Goal: Find specific page/section: Find specific page/section

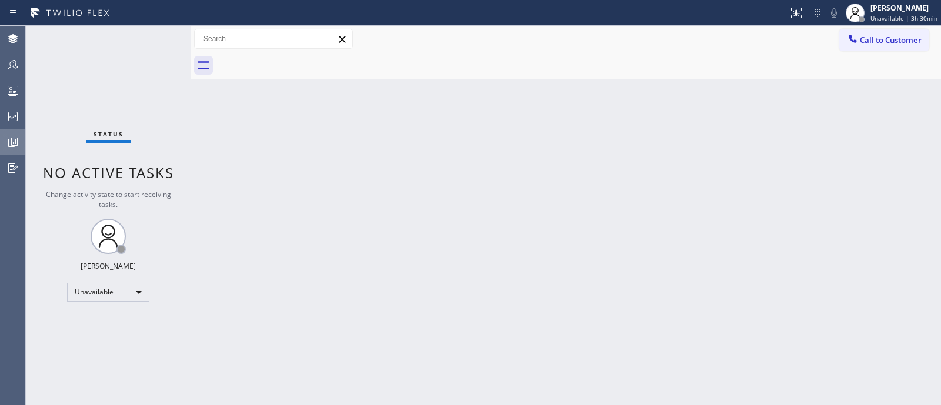
click at [9, 142] on icon at bounding box center [13, 142] width 14 height 14
